Goal: Information Seeking & Learning: Understand process/instructions

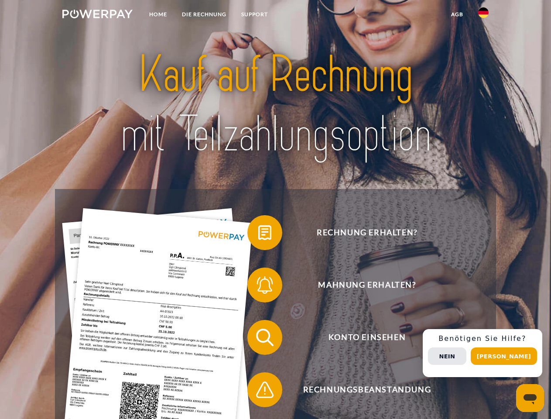
click at [97, 15] on img at bounding box center [97, 14] width 70 height 9
click at [483, 15] on img at bounding box center [483, 12] width 10 height 10
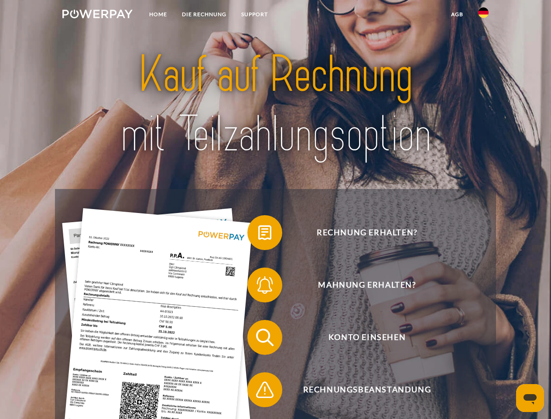
click at [457, 14] on link "agb" at bounding box center [457, 15] width 27 height 16
click at [258, 234] on span at bounding box center [252, 233] width 44 height 44
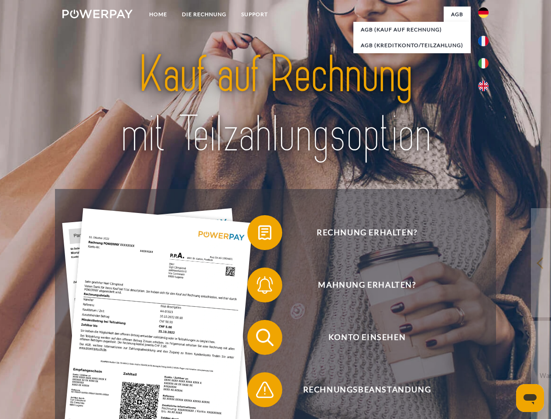
click at [258, 287] on div "Rechnung erhalten? Mahnung erhalten? Konto einsehen" at bounding box center [275, 363] width 440 height 349
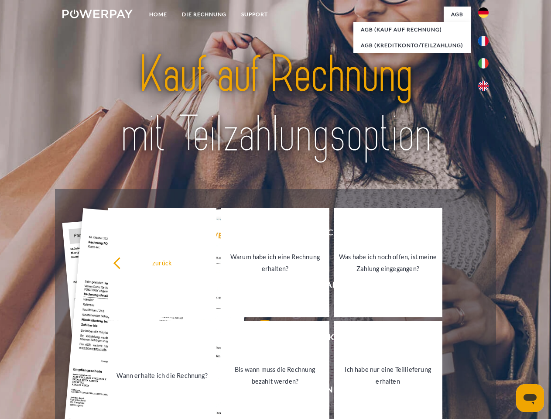
click at [258, 339] on link "Bis wann muss die Rechnung bezahlt werden?" at bounding box center [275, 375] width 109 height 109
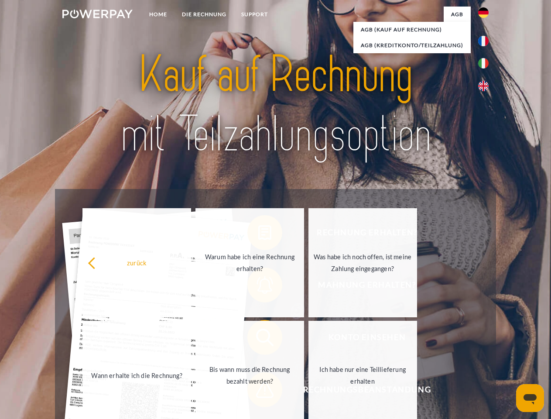
click at [258, 391] on span at bounding box center [252, 390] width 44 height 44
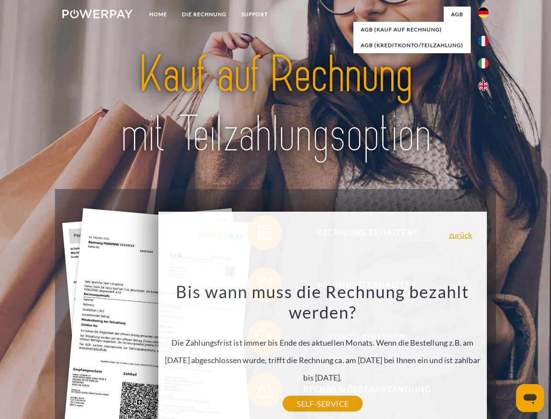
click at [485, 353] on div "Rechnung erhalten? Mahnung erhalten? Konto einsehen" at bounding box center [275, 363] width 440 height 349
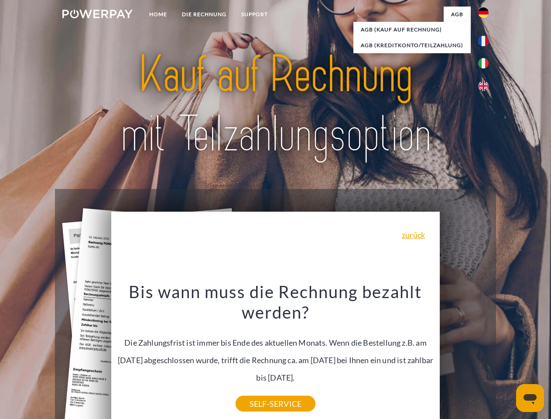
click at [464, 355] on span "Konto einsehen" at bounding box center [367, 337] width 214 height 35
click at [507, 356] on header "Home DIE RECHNUNG SUPPORT" at bounding box center [275, 301] width 551 height 602
